Goal: Task Accomplishment & Management: Manage account settings

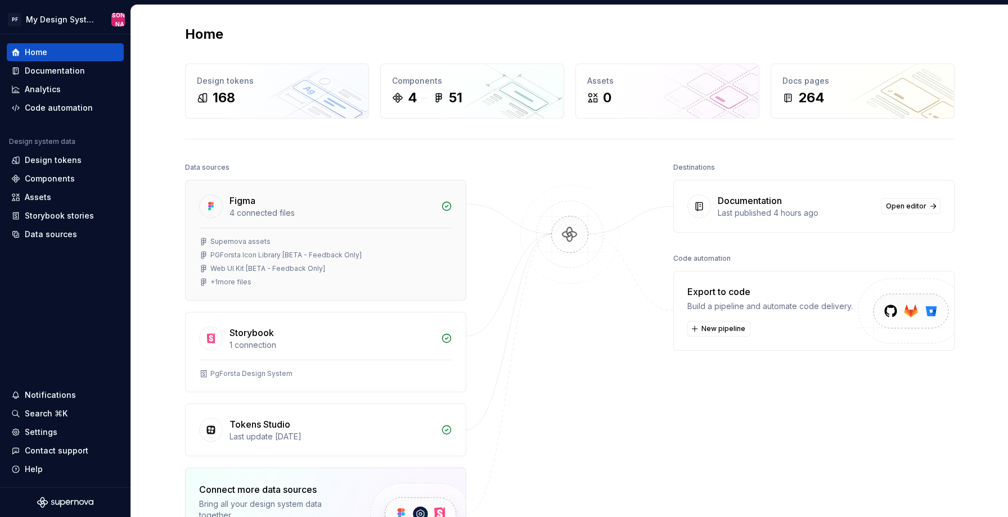
click at [230, 278] on div "+ 1 more files" at bounding box center [230, 282] width 41 height 9
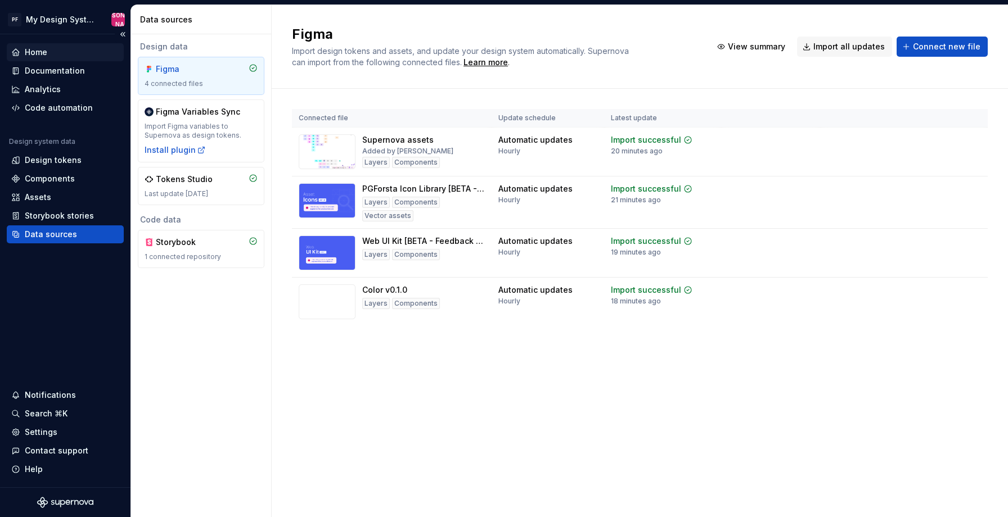
click at [31, 50] on div "Home" at bounding box center [36, 52] width 22 height 11
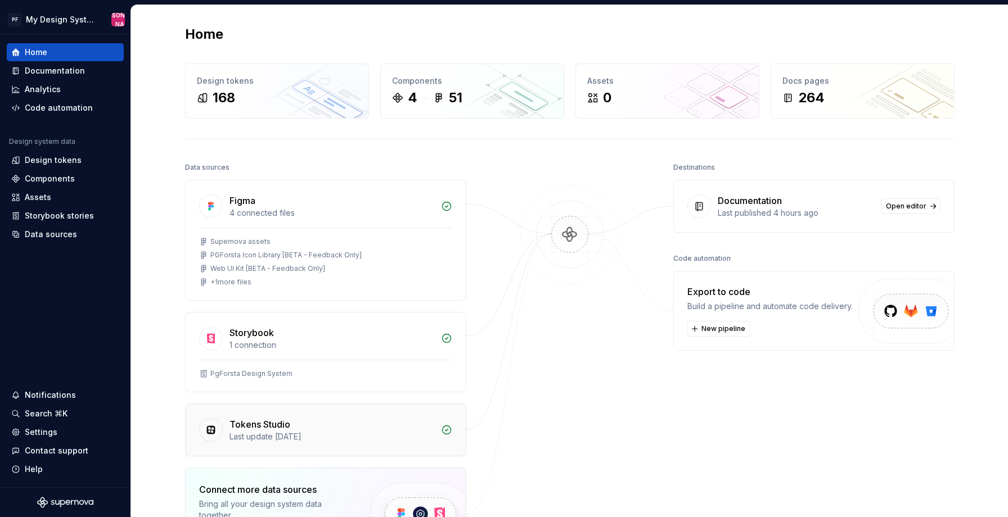
click at [403, 434] on div "Last update 1 year ago" at bounding box center [331, 436] width 205 height 11
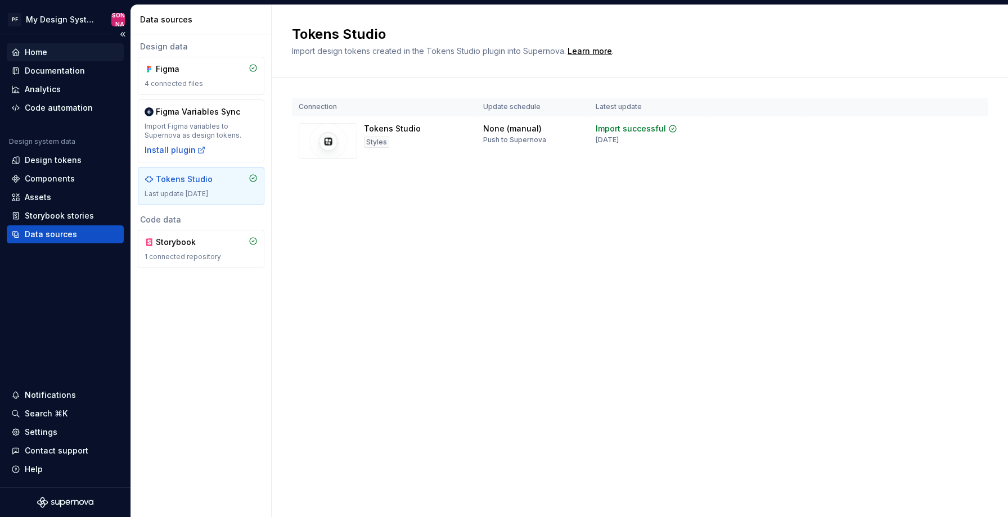
click at [46, 51] on div "Home" at bounding box center [36, 52] width 22 height 11
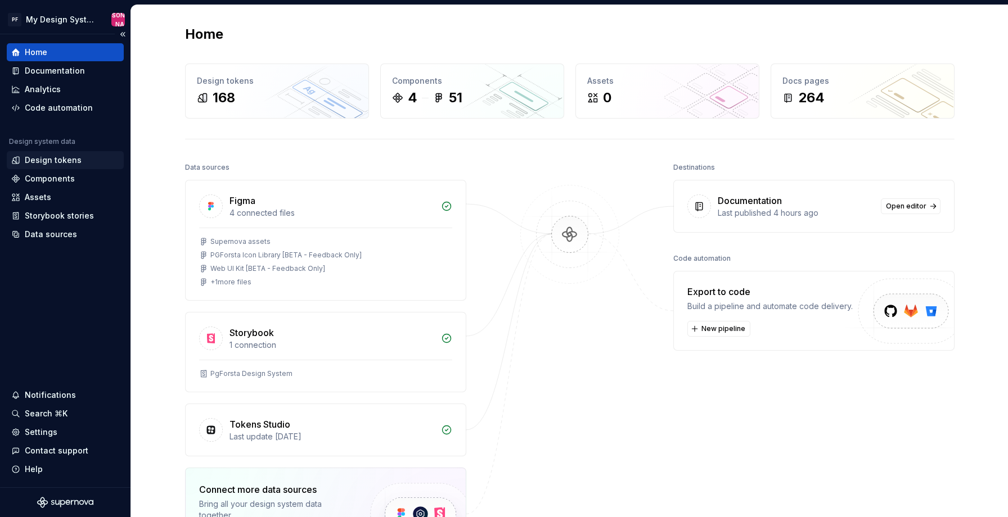
click at [57, 157] on div "Design tokens" at bounding box center [53, 160] width 57 height 11
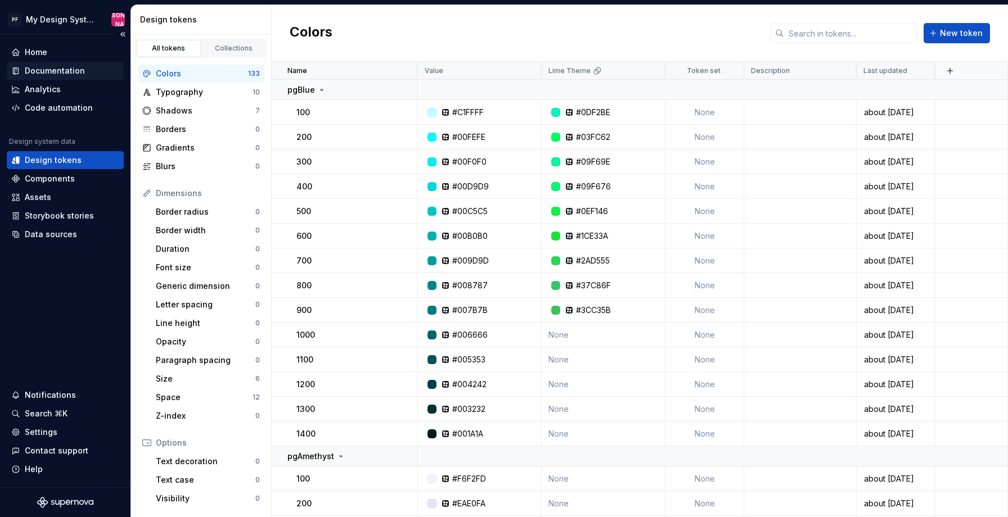
click at [36, 69] on div "Documentation" at bounding box center [55, 70] width 60 height 11
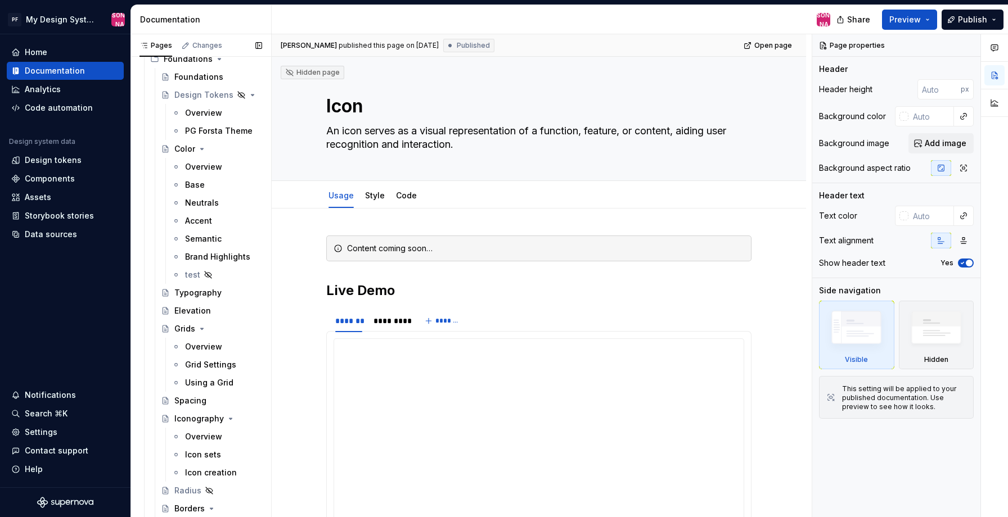
scroll to position [899, 0]
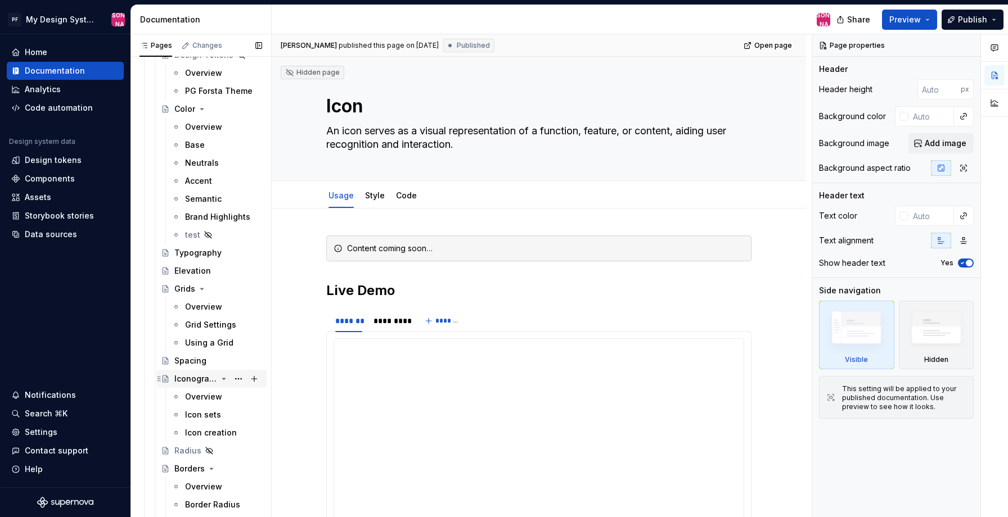
click at [191, 379] on div "Iconography" at bounding box center [195, 378] width 43 height 11
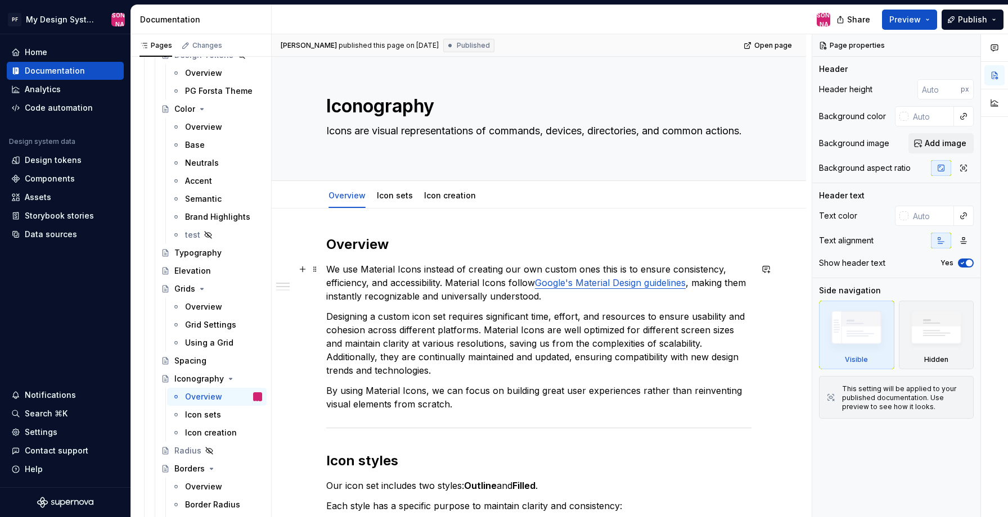
click at [404, 287] on p "We use Material Icons instead of creating our own custom ones this is to ensure…" at bounding box center [538, 283] width 425 height 40
type textarea "*"
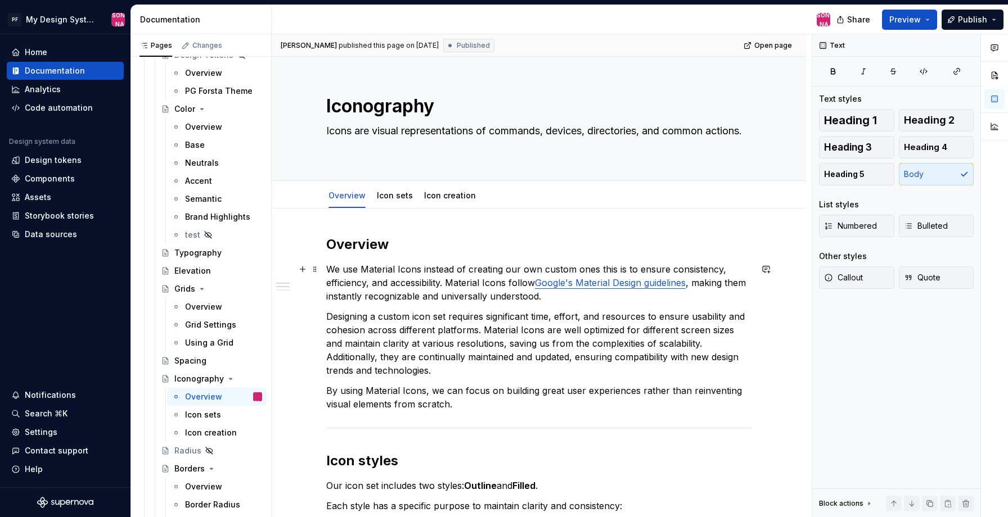
click at [405, 270] on p "We use Material Icons instead of creating our own custom ones this is to ensure…" at bounding box center [538, 283] width 425 height 40
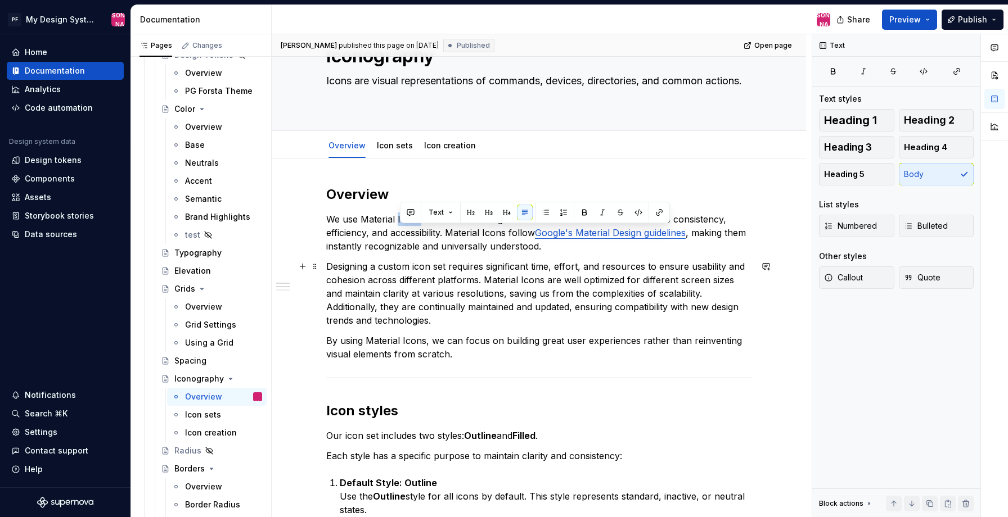
scroll to position [31, 0]
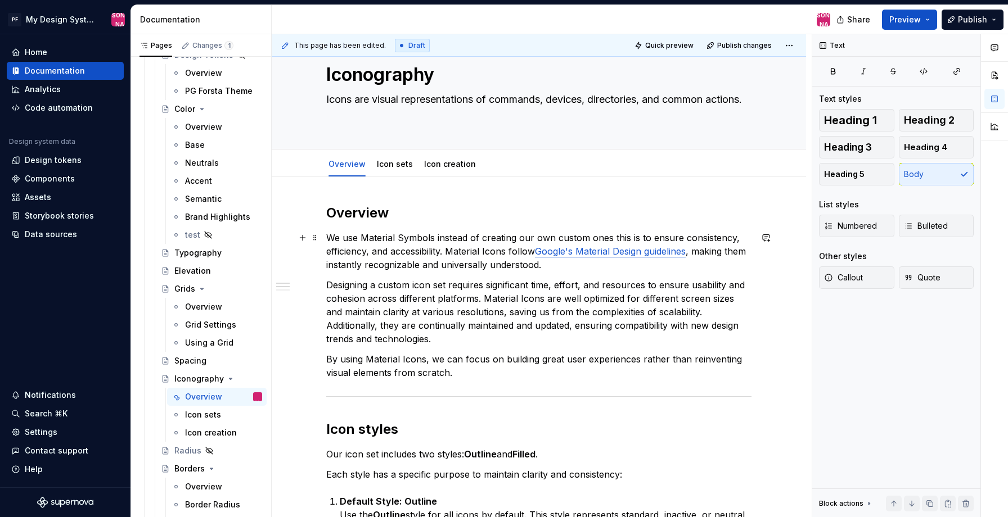
click at [468, 253] on p "We use Material Symbols instead of creating our own custom ones this is to ensu…" at bounding box center [538, 251] width 425 height 40
click at [466, 255] on p "We use Material Symbols instead of creating our own custom ones this is to ensu…" at bounding box center [538, 251] width 425 height 40
click at [501, 250] on p "We use Material Symbols instead of creating our own custom ones this is to ensu…" at bounding box center [538, 251] width 425 height 40
click at [603, 252] on link "Google's Material Design guidelines" at bounding box center [623, 251] width 151 height 11
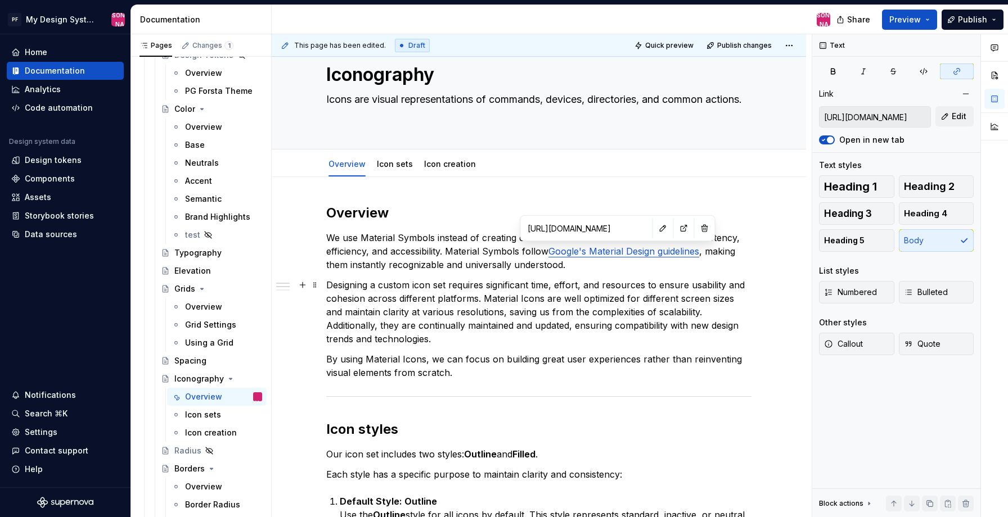
type textarea "*"
click at [655, 229] on button "button" at bounding box center [663, 228] width 16 height 16
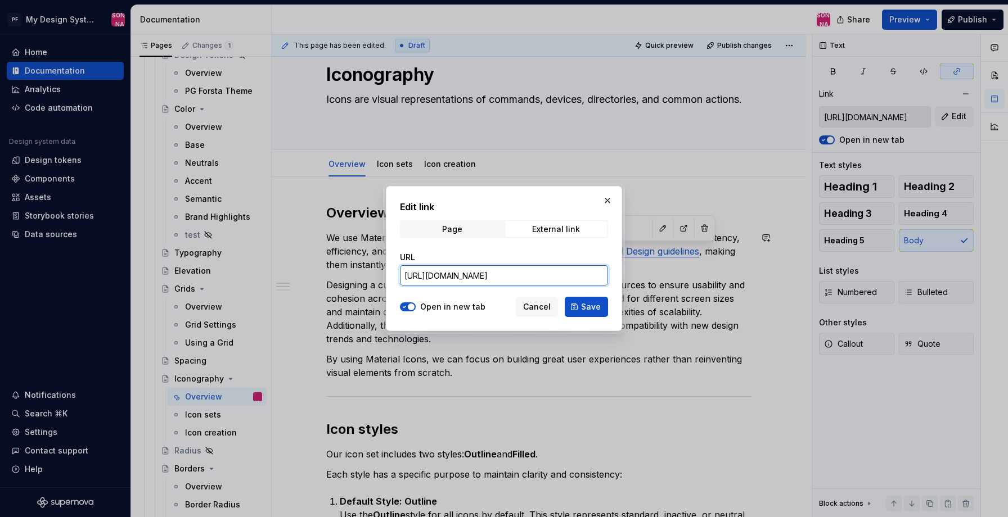
click at [485, 278] on input "https://m2.material.io/design/iconography/product-icons.html#design-principles" at bounding box center [504, 275] width 208 height 20
paste input "3.material.io/styles/icons/designing-icon"
type input "https://m2.material.io/design/iconography/product-icons.html#design-principles"
click at [568, 284] on input "https://m2.material.io/design/iconography/product-icons.html#design-principles" at bounding box center [504, 275] width 208 height 20
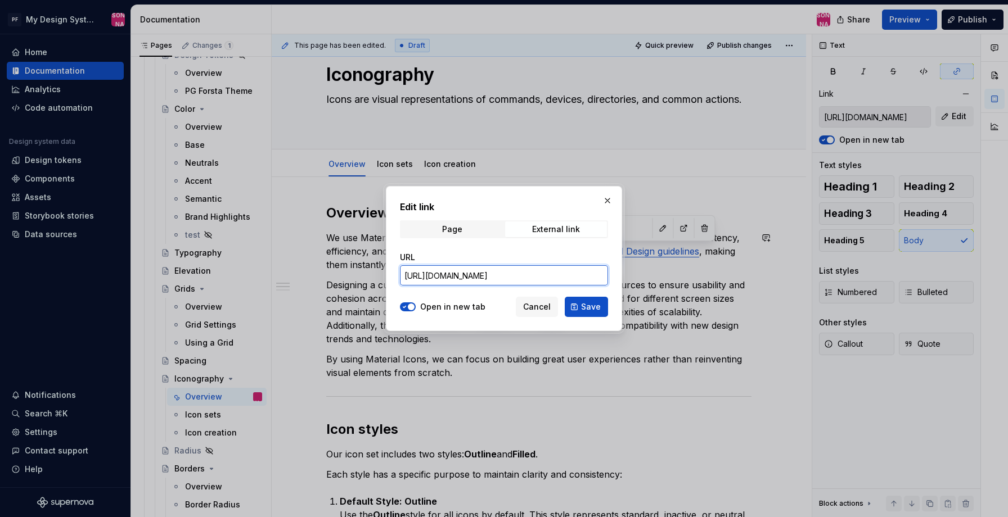
drag, startPoint x: 561, startPoint y: 277, endPoint x: 650, endPoint y: 279, distance: 88.9
click at [650, 279] on div "Edit link Page External link URL https://m2.material.io/design/iconography/prod…" at bounding box center [504, 258] width 1008 height 517
click at [592, 278] on input "https://m2.material.io/design/iconography/product-icons.html#design-principles" at bounding box center [504, 275] width 208 height 20
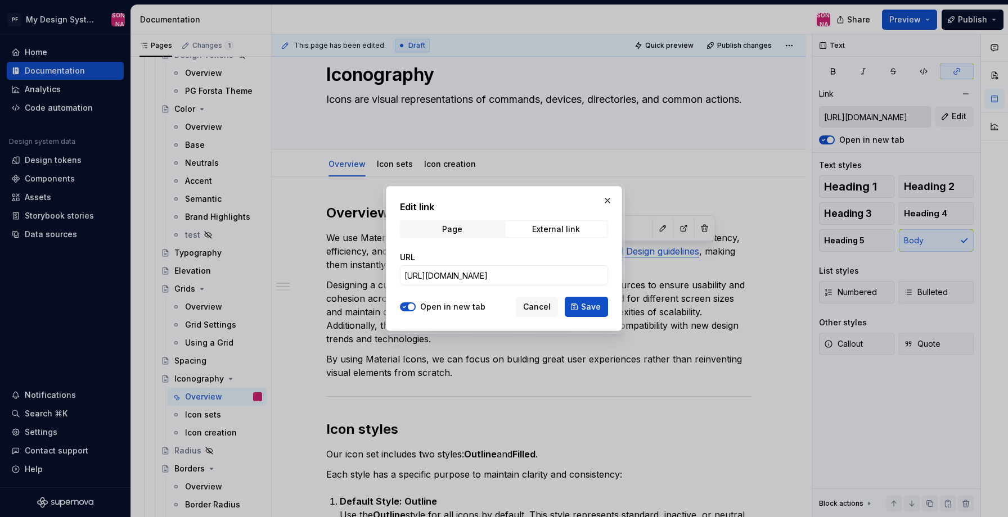
scroll to position [0, 0]
type textarea "*"
paste input "3.material.io/styles/icons/designing-icon"
type input "https://m3.material.io/styles/icons/designing-icons"
type textarea "*"
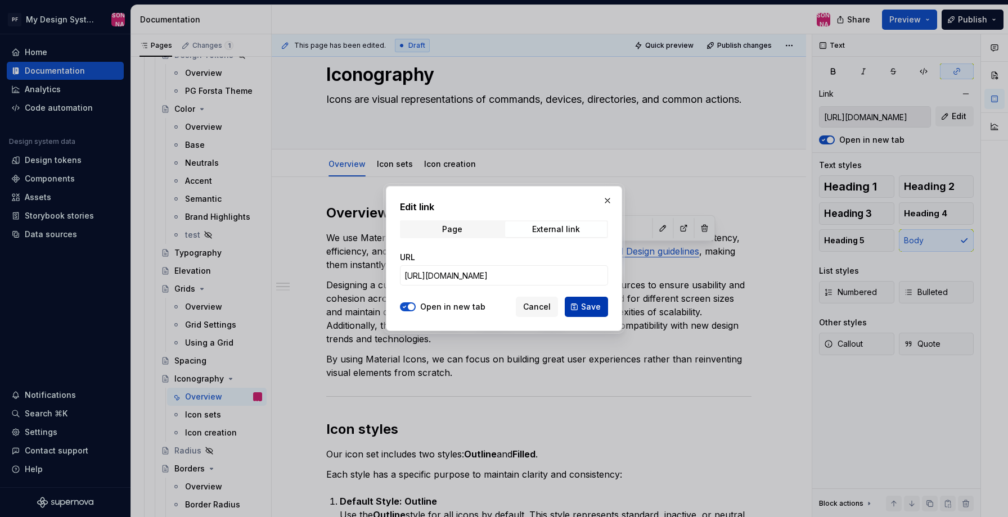
click at [588, 300] on button "Save" at bounding box center [586, 307] width 43 height 20
type input "https://m3.material.io/styles/icons/designing-icons"
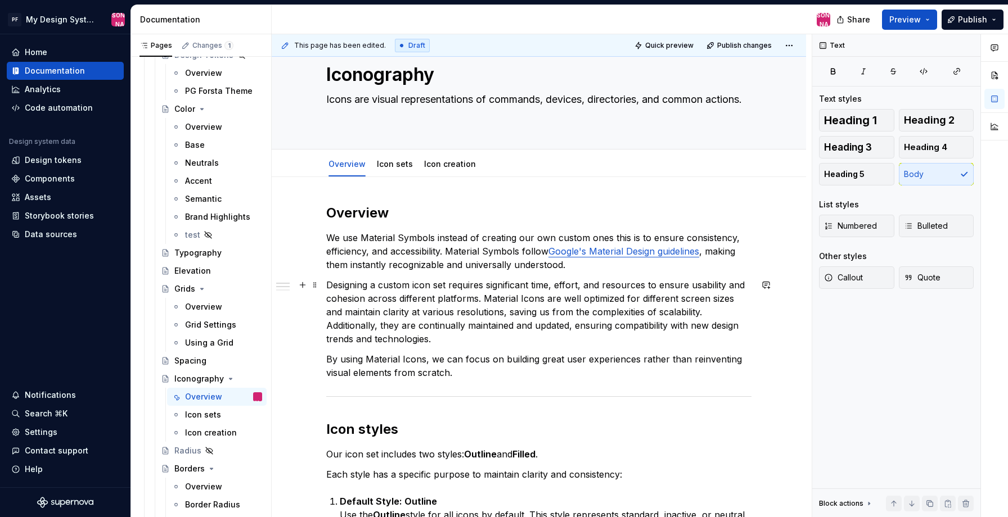
click at [528, 299] on p "Designing a custom icon set requires significant time, effort, and resources to…" at bounding box center [538, 311] width 425 height 67
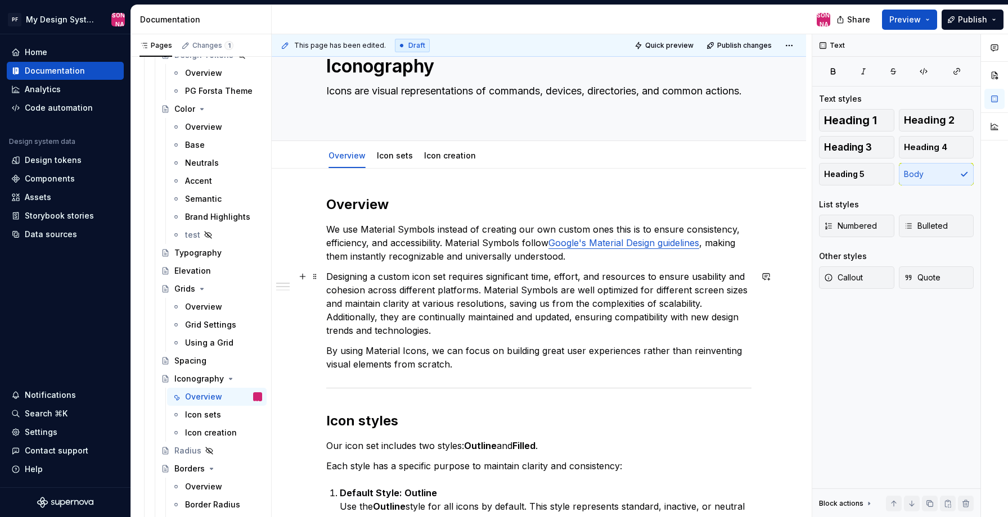
scroll to position [40, 0]
click at [410, 349] on p "By using Material Icons, we can focus on building great user experiences rather…" at bounding box center [538, 357] width 425 height 27
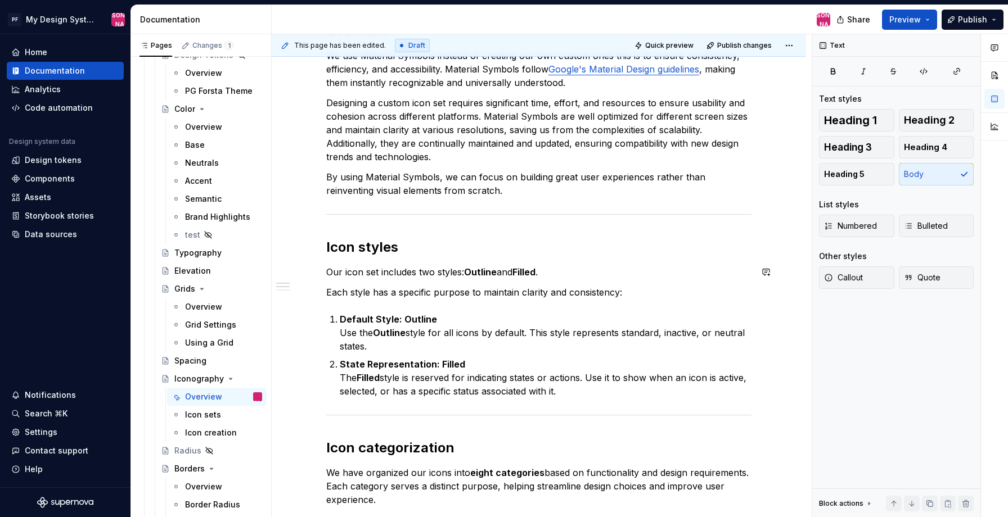
scroll to position [0, 0]
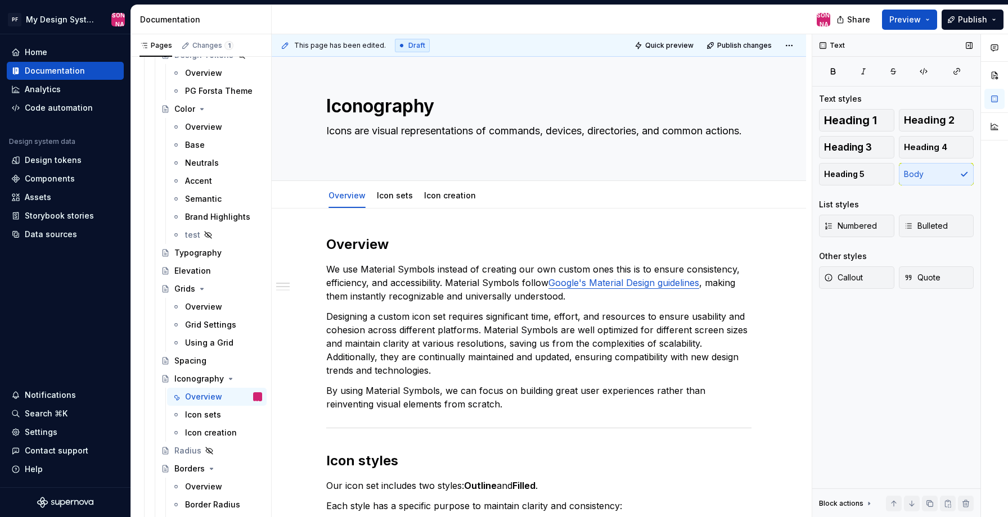
click at [918, 450] on div "Text Text styles Heading 1 Heading 2 Heading 3 Heading 4 Heading 5 Body List st…" at bounding box center [896, 276] width 168 height 484
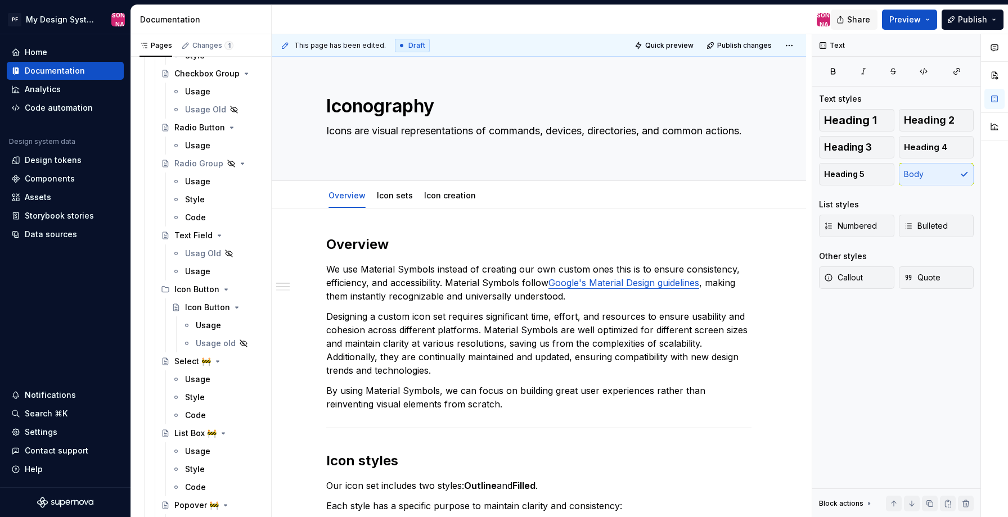
click at [848, 22] on button "Share" at bounding box center [854, 20] width 47 height 20
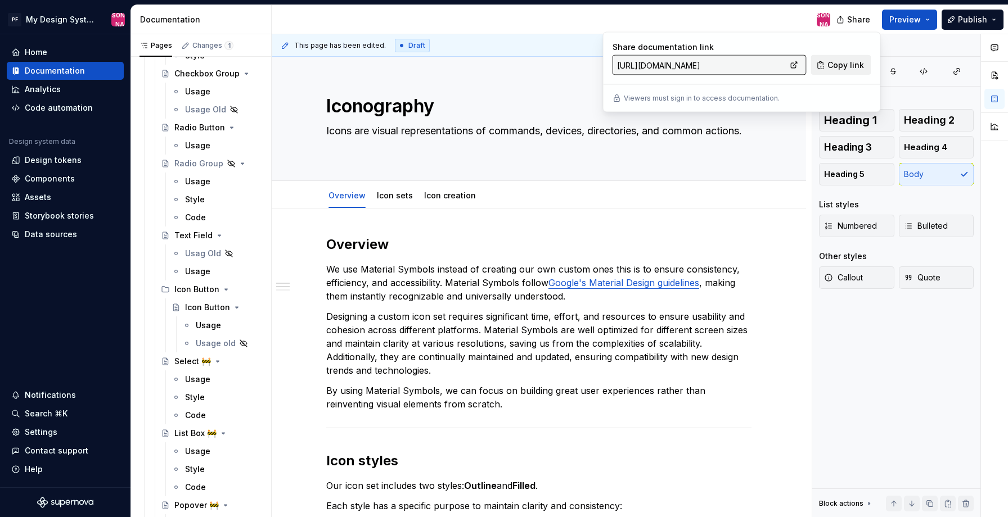
click at [845, 60] on span "Copy link" at bounding box center [845, 65] width 37 height 11
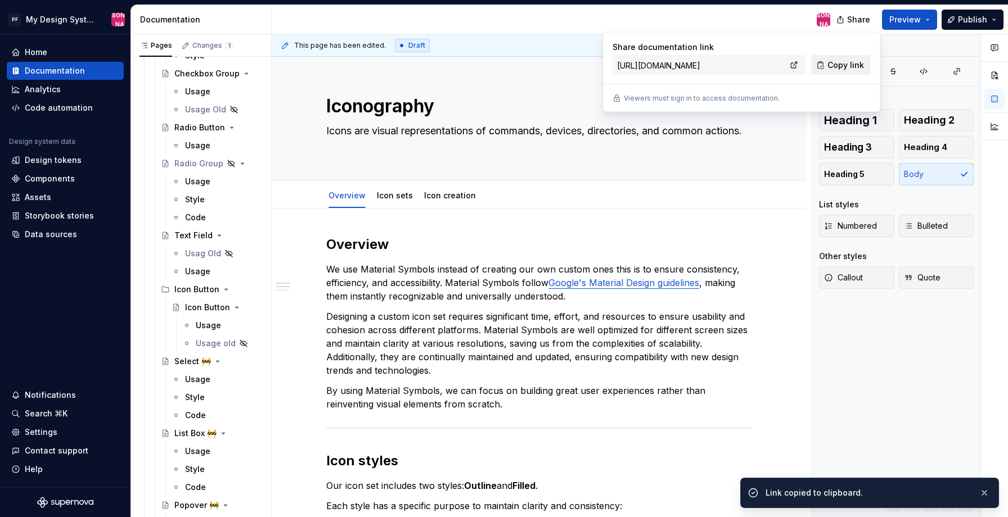
click at [850, 60] on span "Copy link" at bounding box center [845, 65] width 37 height 11
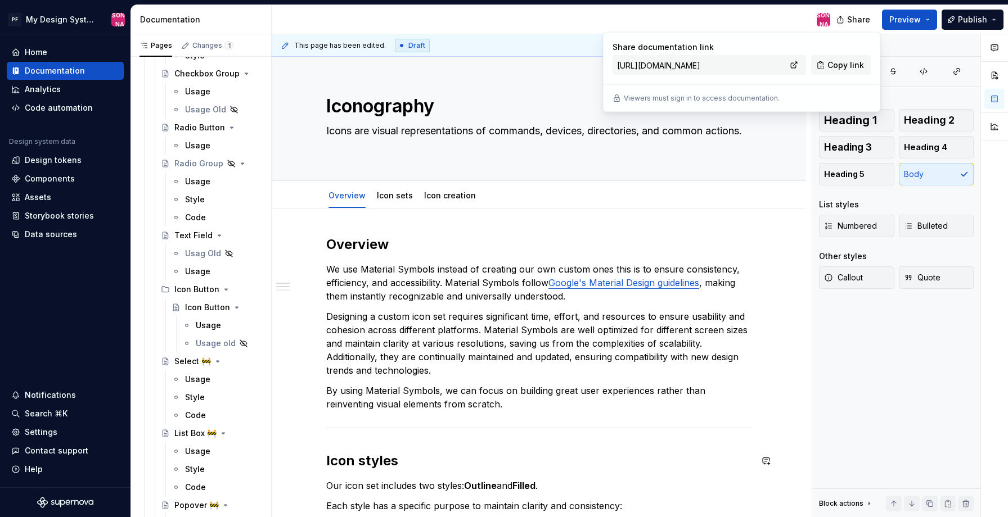
type textarea "*"
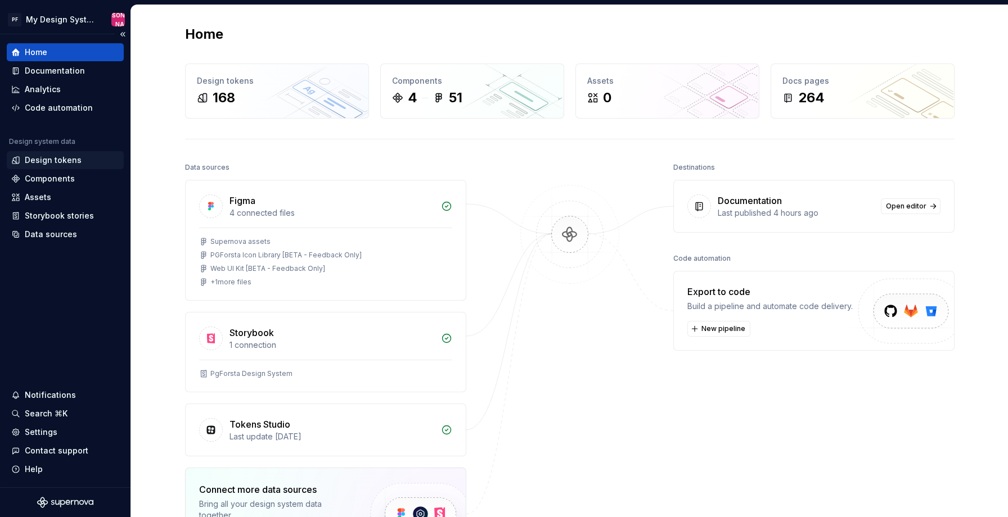
click at [39, 160] on div "Design tokens" at bounding box center [53, 160] width 57 height 11
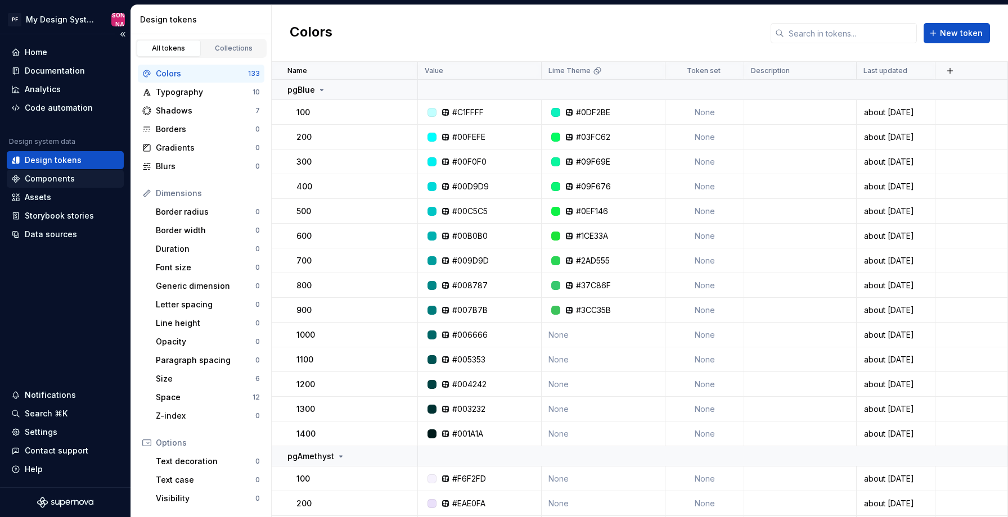
click at [44, 178] on div "Components" at bounding box center [50, 178] width 50 height 11
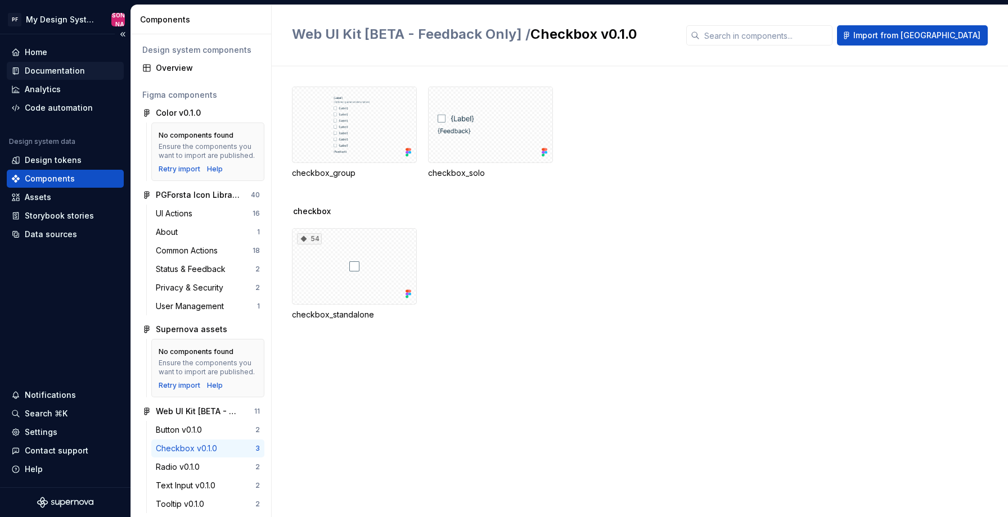
click at [39, 66] on div "Documentation" at bounding box center [55, 70] width 60 height 11
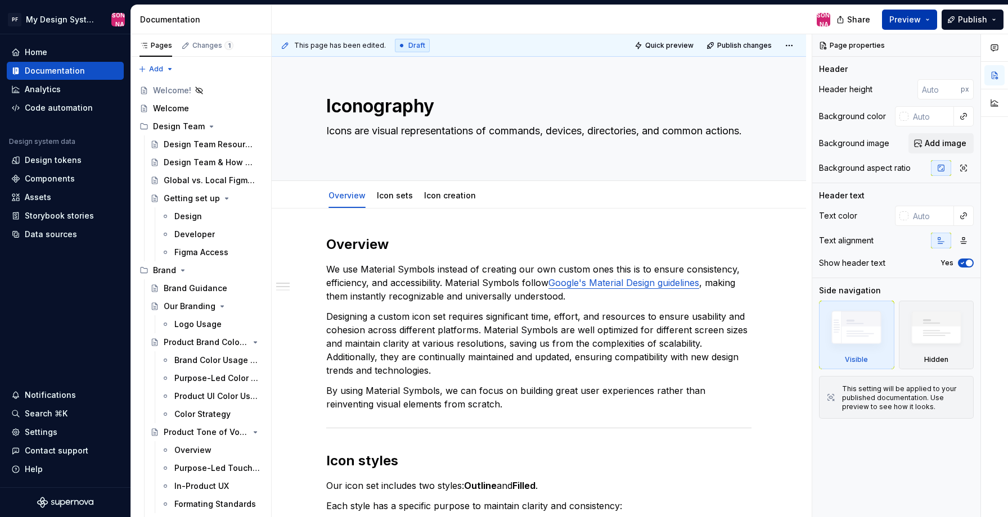
click at [931, 14] on button "Preview" at bounding box center [909, 20] width 55 height 20
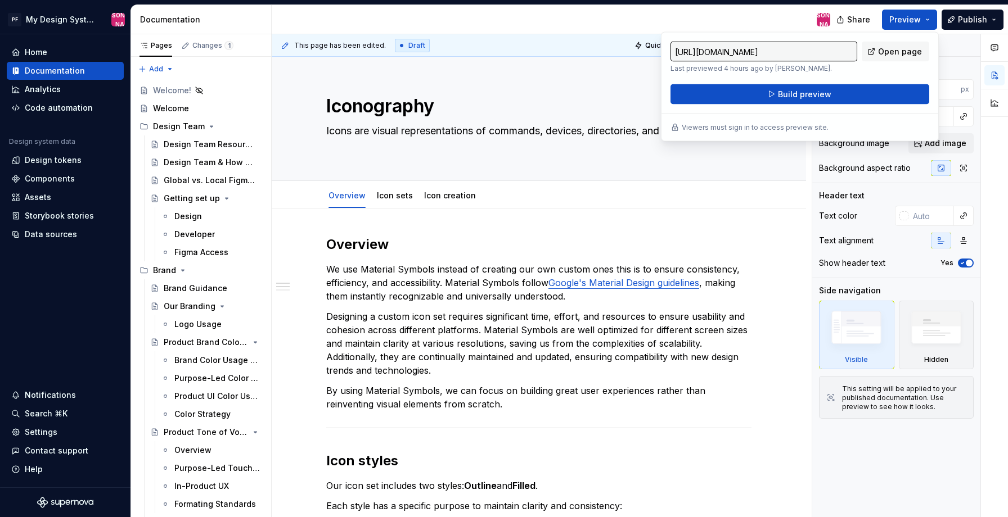
click at [786, 53] on input "https://capable-mite-amaranth.supernova-docs.io/latest/design-language/foundati…" at bounding box center [763, 52] width 187 height 20
drag, startPoint x: 767, startPoint y: 52, endPoint x: 865, endPoint y: 53, distance: 97.8
click at [865, 53] on div "https://capable-mite-amaranth.supernova-docs.io/latest/design-language/foundati…" at bounding box center [799, 57] width 259 height 31
click at [828, 53] on input "https://capable-mite-amaranth.supernova-docs.io/latest/design-language/foundati…" at bounding box center [763, 52] width 187 height 20
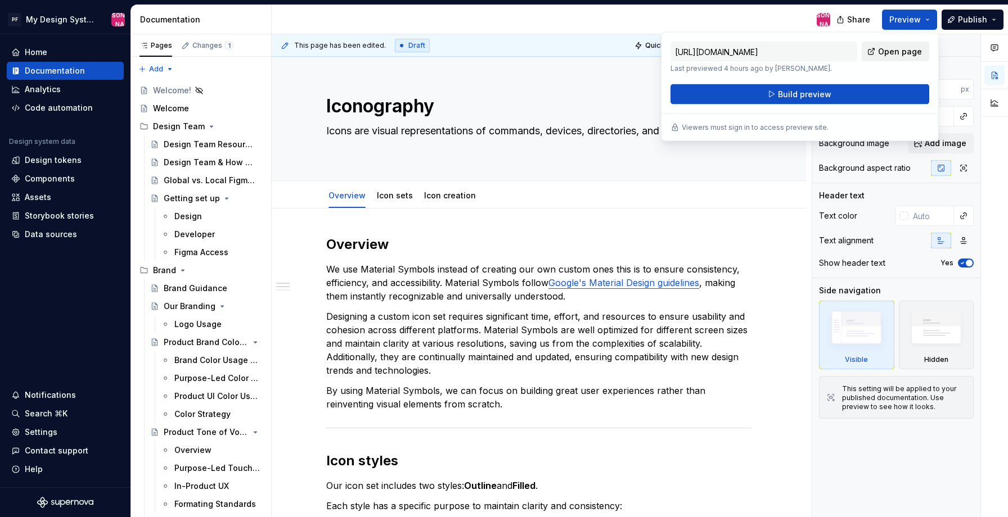
click at [913, 51] on span "Open page" at bounding box center [900, 51] width 44 height 11
click at [742, 24] on div "JO" at bounding box center [555, 19] width 567 height 29
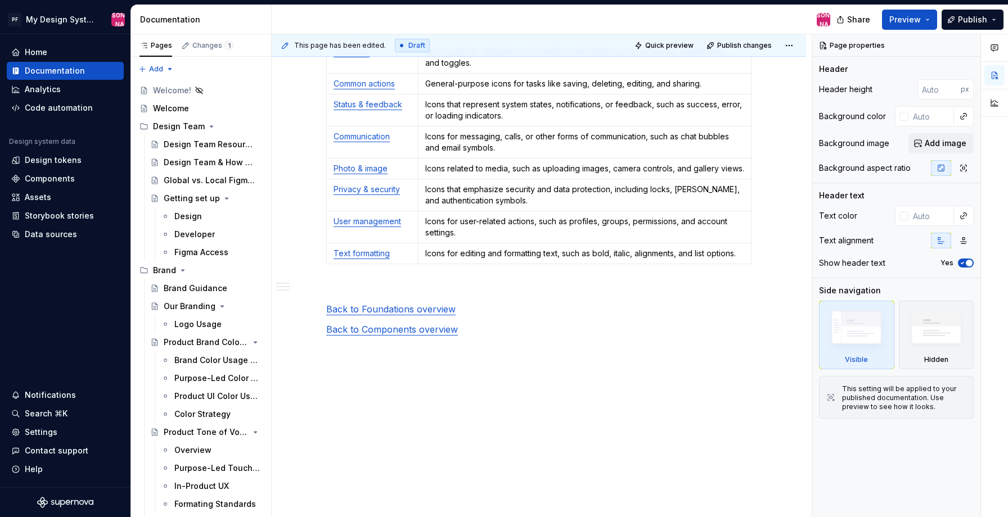
scroll to position [708, 0]
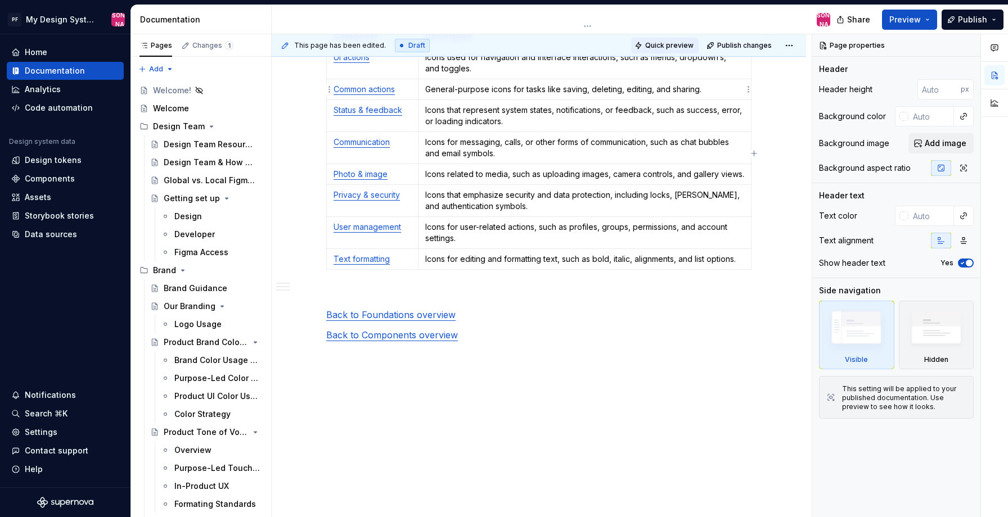
click at [675, 39] on button "Quick preview" at bounding box center [664, 46] width 67 height 16
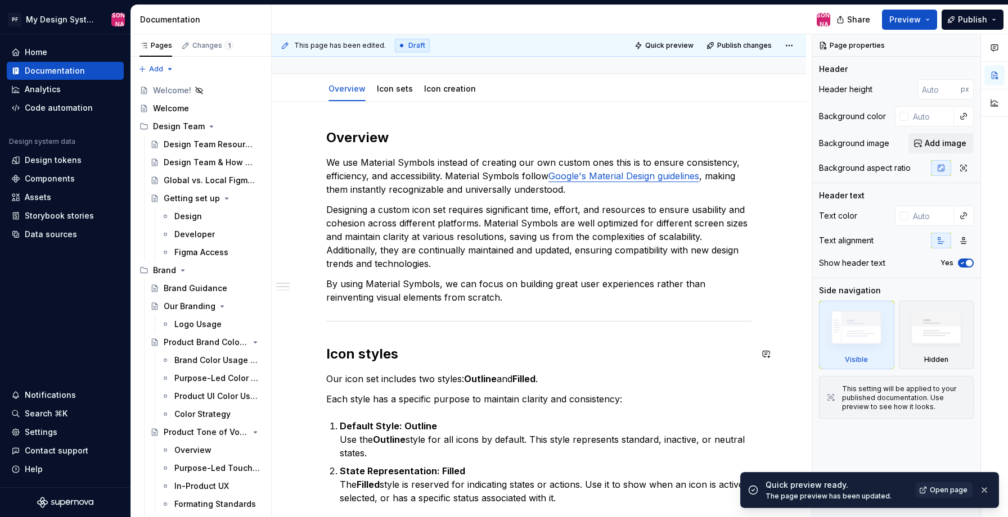
scroll to position [105, 0]
click at [946, 488] on span "Open page" at bounding box center [949, 490] width 38 height 9
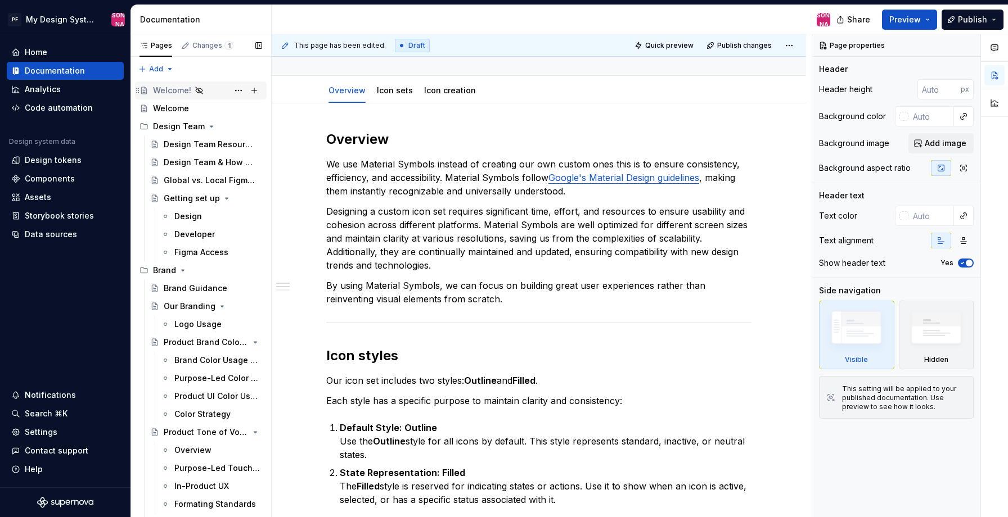
type textarea "*"
click at [42, 56] on div "Home" at bounding box center [36, 52] width 22 height 11
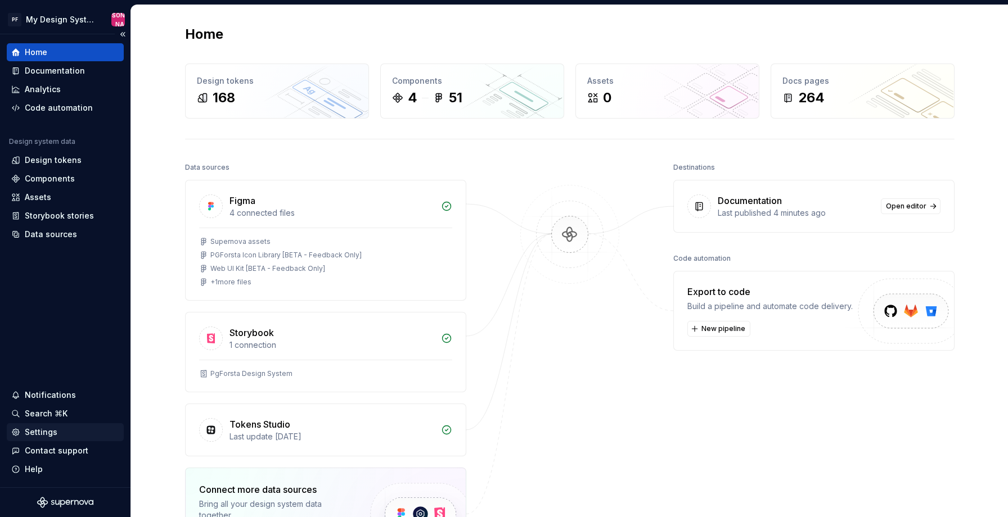
click at [44, 429] on div "Settings" at bounding box center [41, 432] width 33 height 11
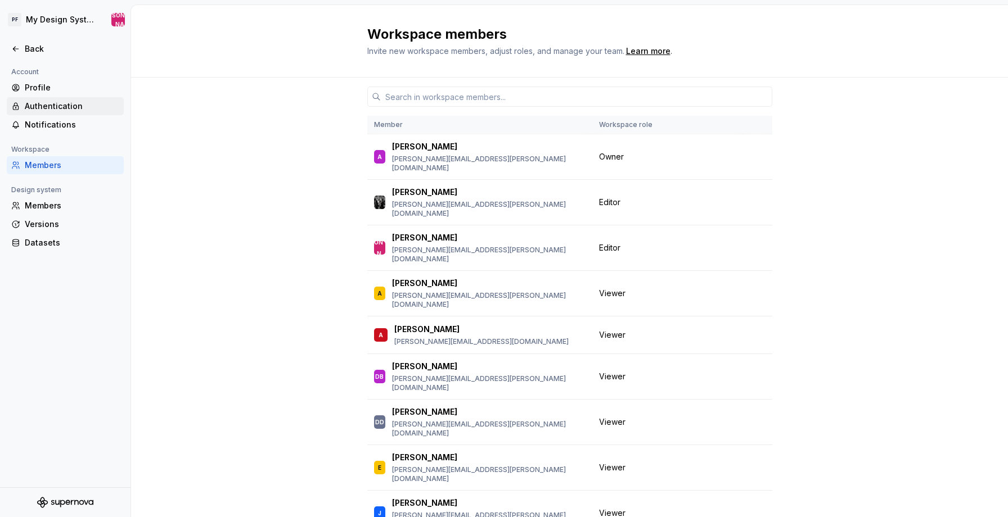
click at [59, 104] on div "Authentication" at bounding box center [72, 106] width 94 height 11
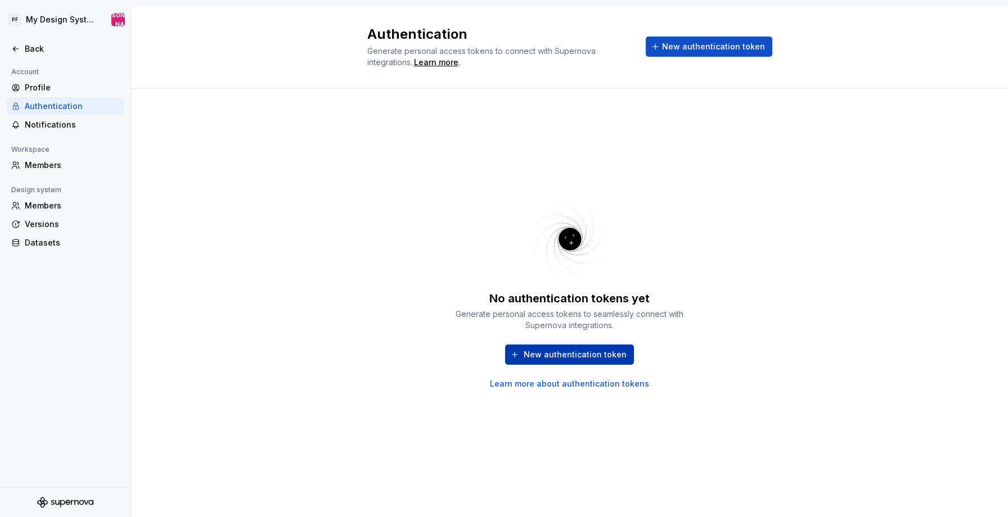
click at [551, 354] on span "New authentication token" at bounding box center [575, 354] width 103 height 11
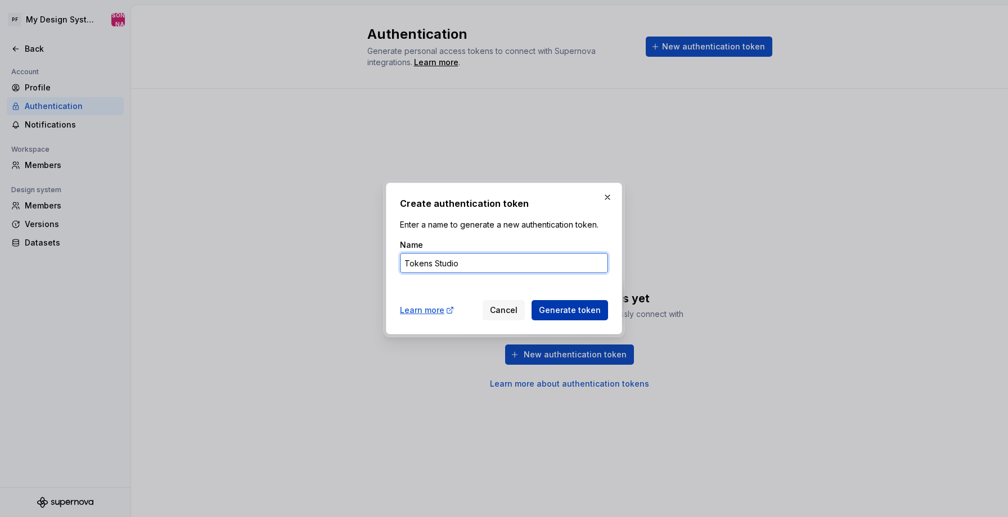
type input "Tokens Studio"
click at [567, 310] on span "Generate token" at bounding box center [570, 310] width 62 height 11
click at [586, 308] on span "Generate token" at bounding box center [570, 310] width 62 height 11
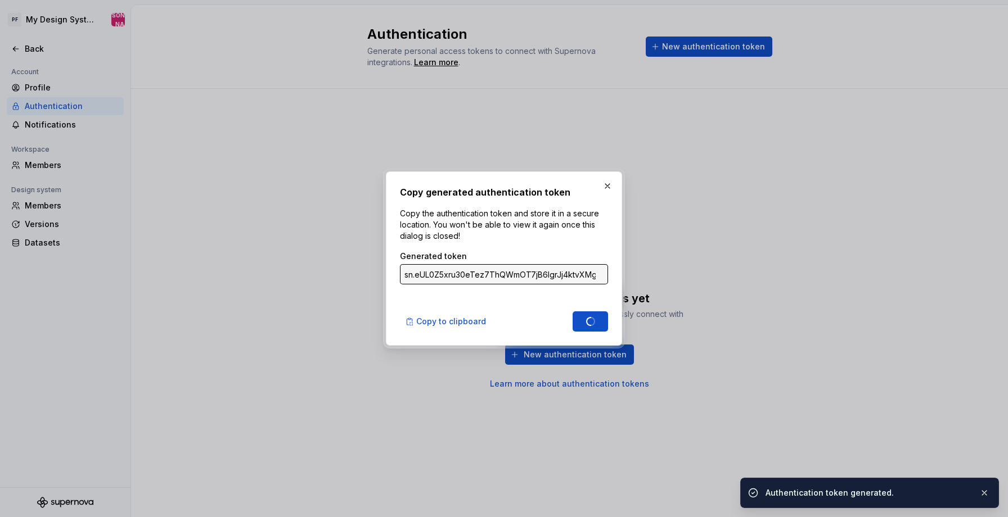
type input "sn.XYqERUfqOlDXzfjKjK1BPOjxvdjkGCI2eNuFQ9Pc3xdFalwIa3Kj43GuyZwPLr6KTDmbB5k1JX1u…"
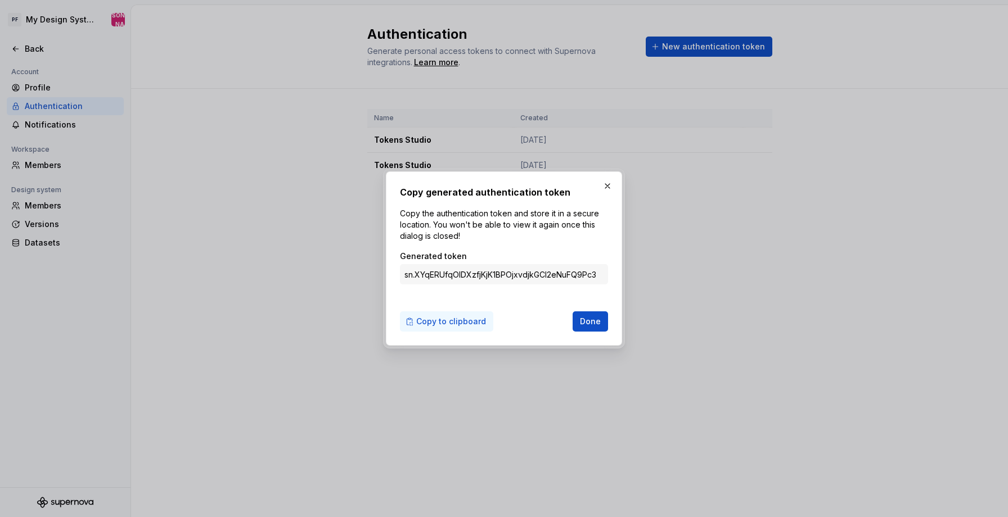
click at [448, 320] on span "Copy to clipboard" at bounding box center [451, 321] width 70 height 11
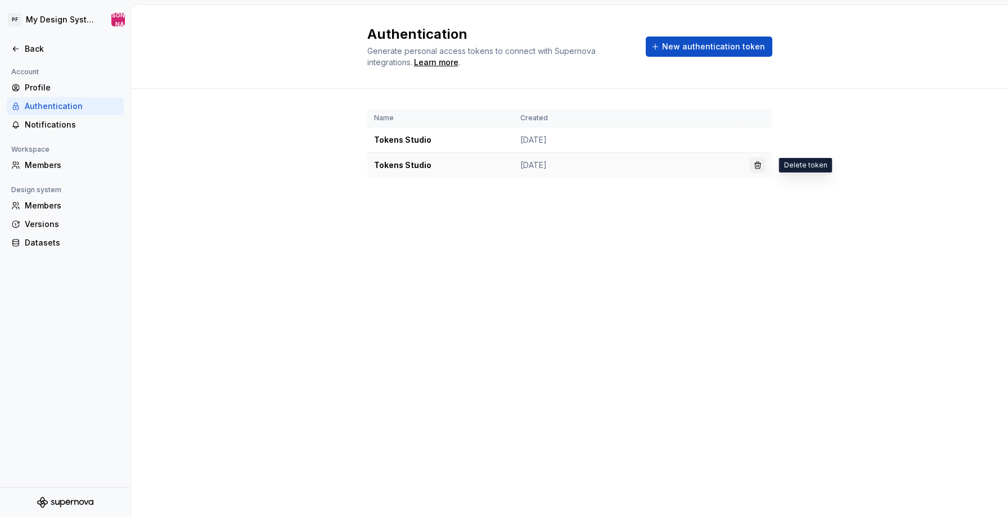
click at [757, 167] on button "button" at bounding box center [758, 165] width 16 height 16
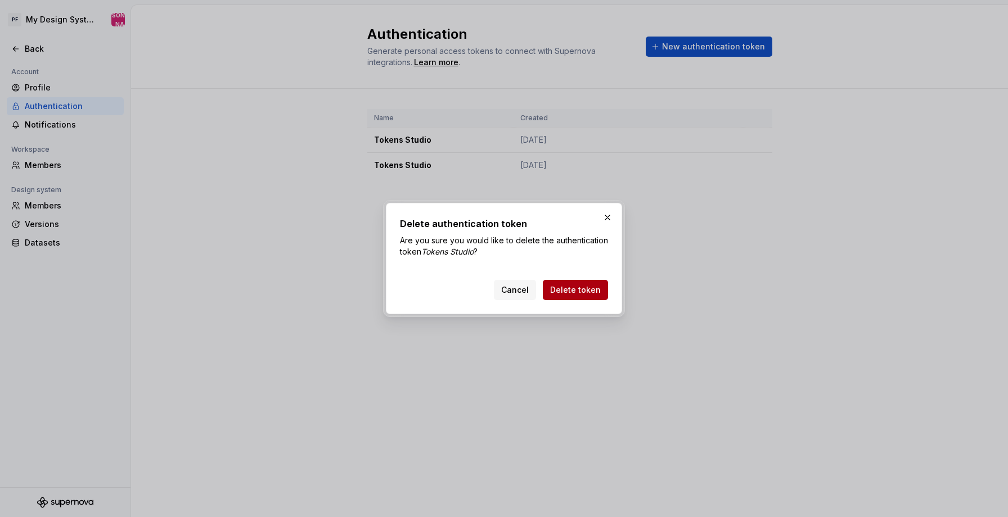
click at [577, 293] on span "Delete token" at bounding box center [575, 290] width 51 height 11
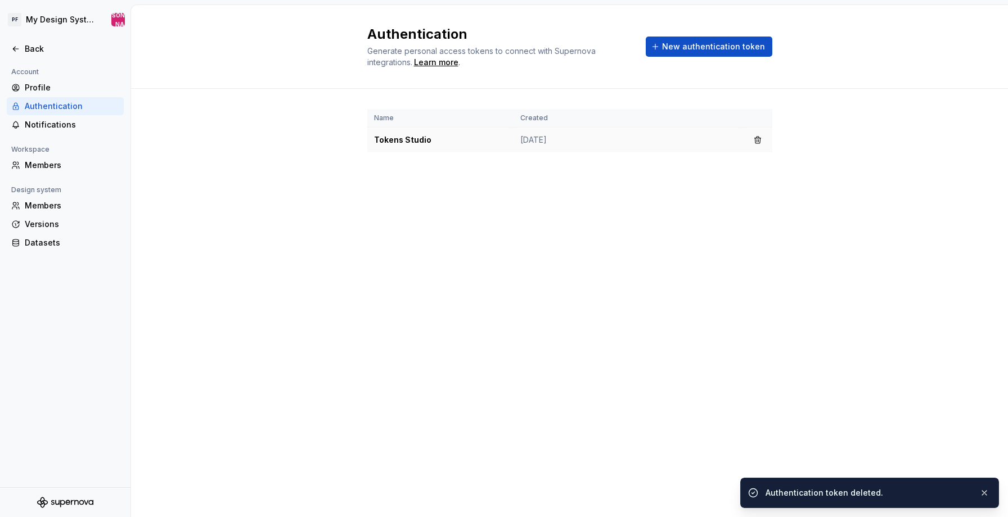
click at [403, 137] on td "Tokens Studio" at bounding box center [440, 140] width 146 height 25
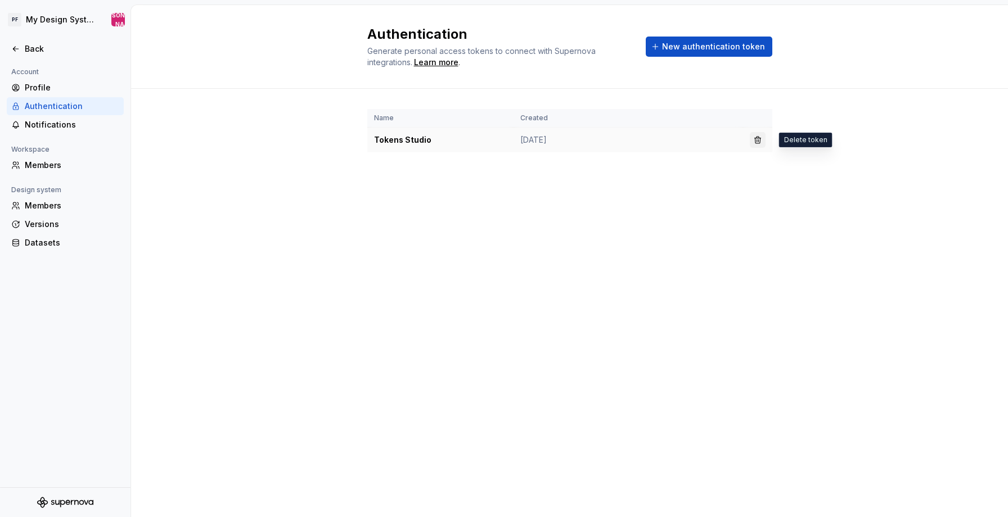
click at [761, 139] on button "button" at bounding box center [758, 140] width 16 height 16
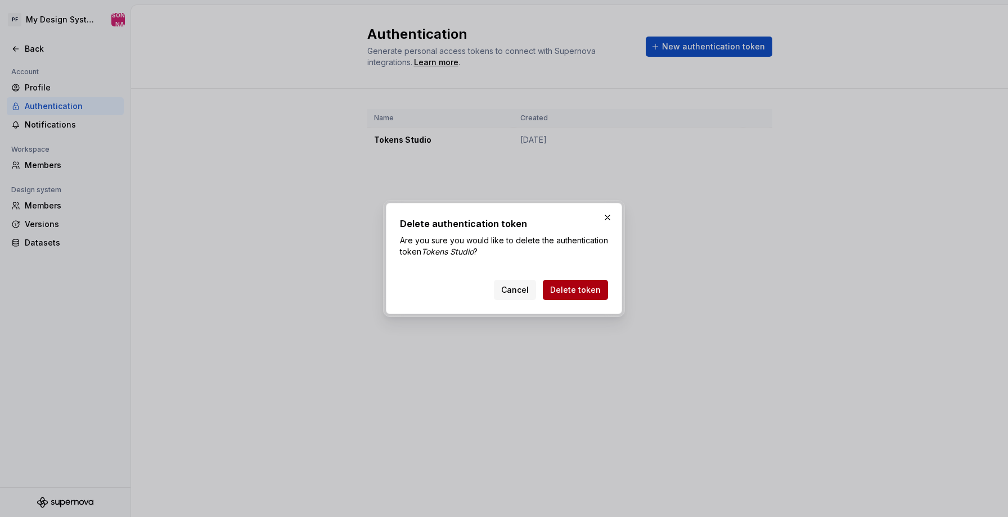
click at [565, 289] on span "Delete token" at bounding box center [575, 290] width 51 height 11
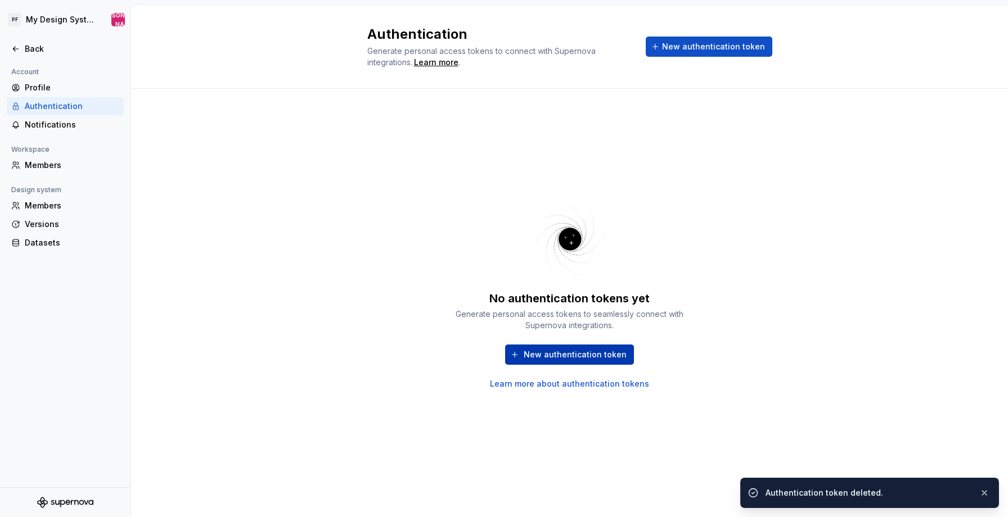
click at [575, 355] on span "New authentication token" at bounding box center [575, 354] width 103 height 11
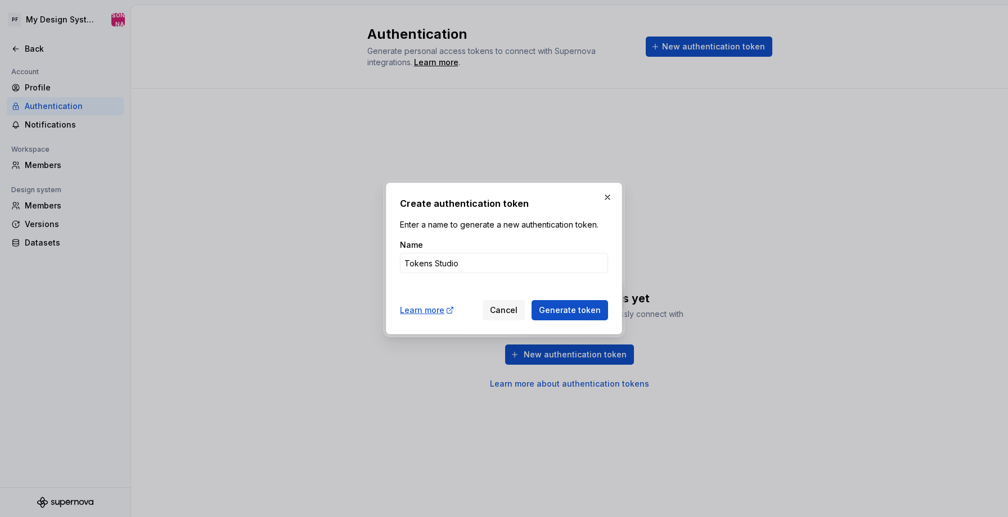
type input "Tokens Studio"
click at [550, 288] on div "Create authentication token Enter a name to generate a new authentication token…" at bounding box center [504, 259] width 208 height 124
click at [554, 312] on span "Generate token" at bounding box center [570, 310] width 62 height 11
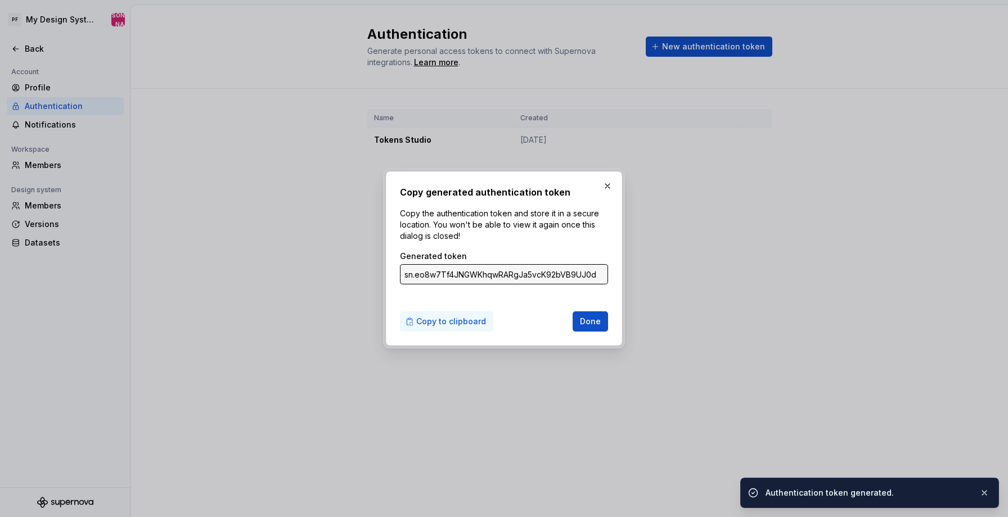
click at [463, 319] on span "Copy to clipboard" at bounding box center [451, 321] width 70 height 11
